Goal: Navigation & Orientation: Find specific page/section

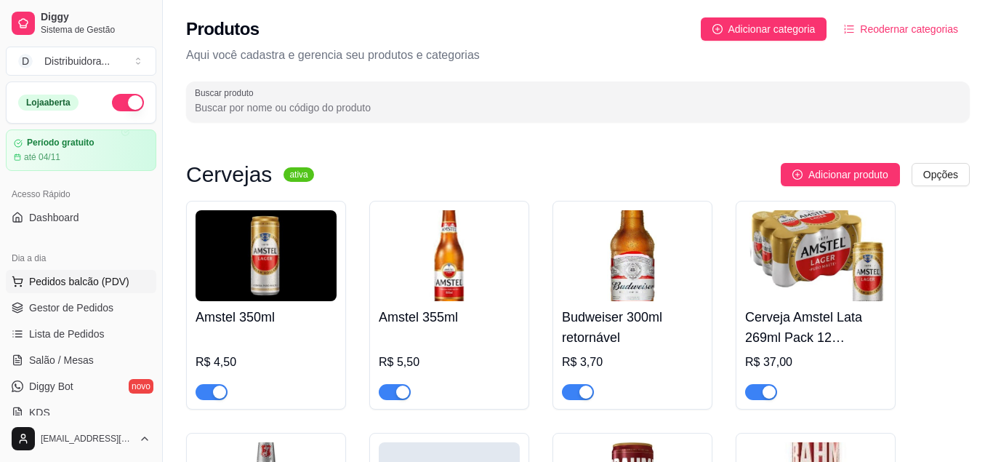
click at [40, 283] on span "Pedidos balcão (PDV)" at bounding box center [79, 281] width 100 height 15
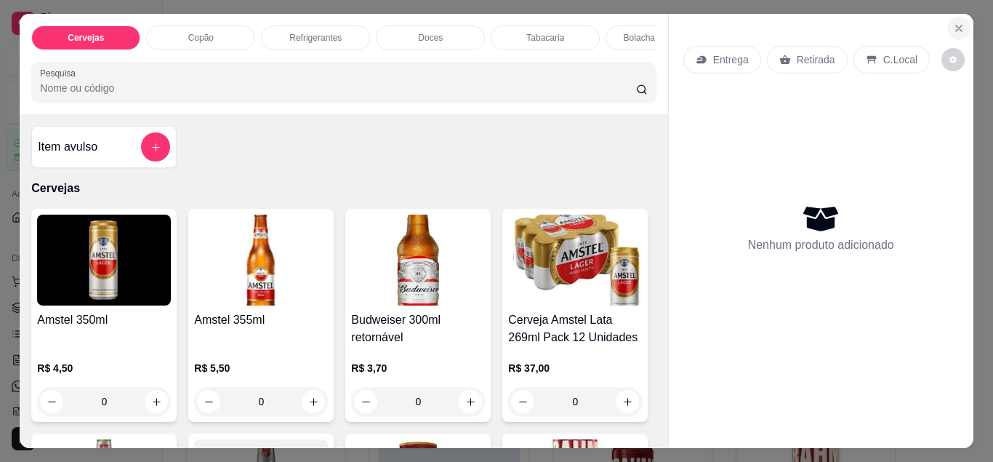
click at [959, 24] on icon "Close" at bounding box center [959, 29] width 12 height 12
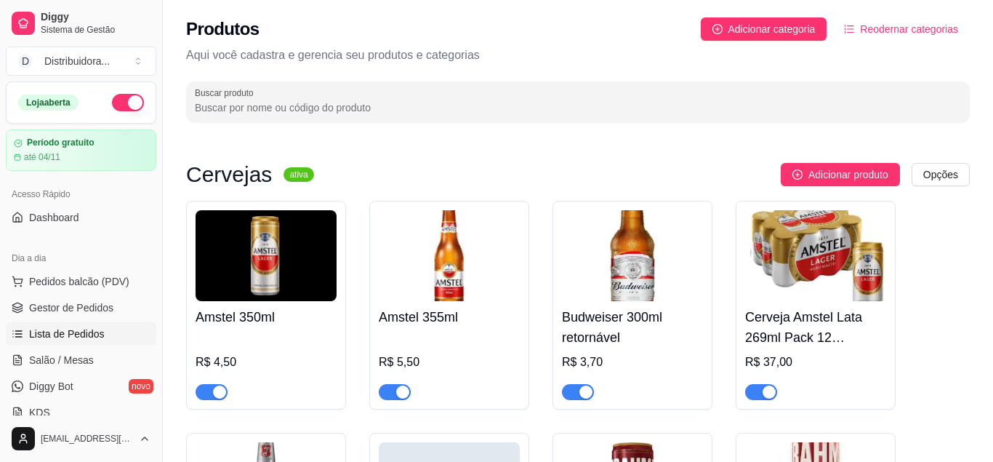
click at [84, 331] on span "Lista de Pedidos" at bounding box center [67, 333] width 76 height 15
click at [63, 334] on span "Lista de Pedidos" at bounding box center [67, 333] width 76 height 15
